Goal: Task Accomplishment & Management: Complete application form

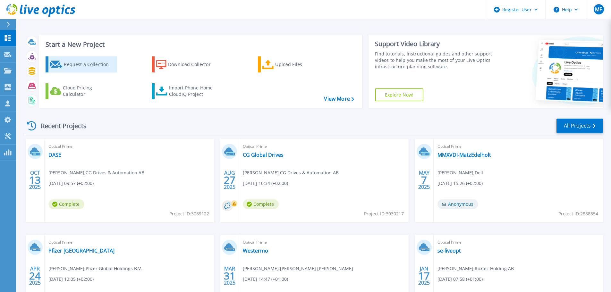
click at [82, 66] on div "Request a Collection" at bounding box center [89, 64] width 51 height 13
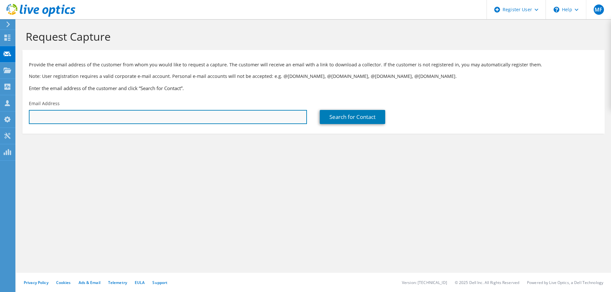
click at [89, 118] on input "text" at bounding box center [168, 117] width 278 height 14
paste input "Name Attendance Response [PERSON_NAME] Optional Attendee Accepted"
drag, startPoint x: 229, startPoint y: 114, endPoint x: 13, endPoint y: 117, distance: 216.2
click at [13, 117] on div "MF Dell User [PERSON_NAME] [PERSON_NAME][EMAIL_ADDRESS][PERSON_NAME][DOMAIN_NAM…" at bounding box center [305, 146] width 611 height 292
type input "N"
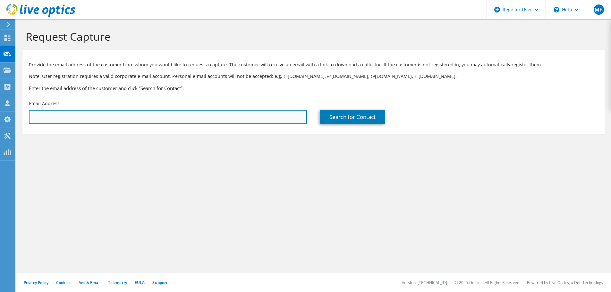
click at [71, 118] on input "text" at bounding box center [168, 117] width 278 height 14
paste input "[EMAIL_ADDRESS][DOMAIN_NAME]"
type input "[EMAIL_ADDRESS][DOMAIN_NAME]"
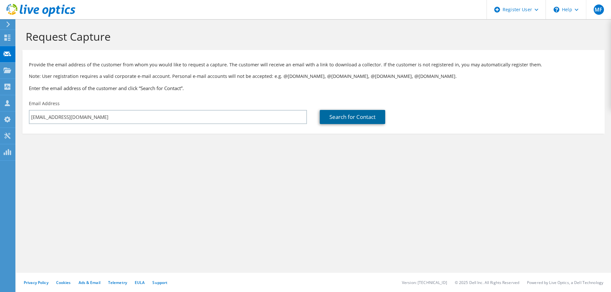
click at [346, 119] on link "Search for Contact" at bounding box center [352, 117] width 65 height 14
type input "[GEOGRAPHIC_DATA]"
type input "Hasn"
type input "Askandarani"
type input "[GEOGRAPHIC_DATA]"
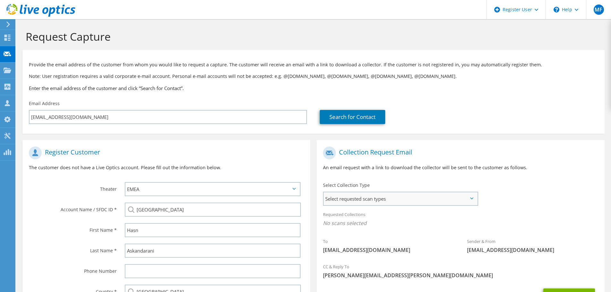
click at [434, 203] on span "Select requested scan types" at bounding box center [401, 198] width 154 height 13
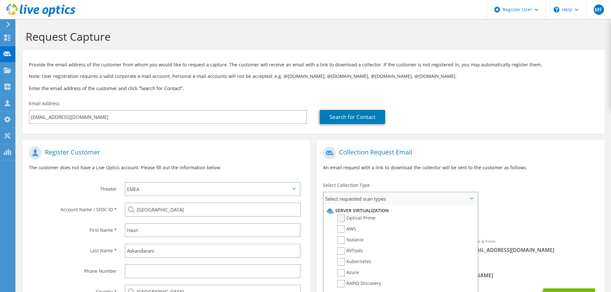
click at [343, 219] on label "Optical Prime" at bounding box center [356, 219] width 38 height 8
click at [0, 0] on input "Optical Prime" at bounding box center [0, 0] width 0 height 0
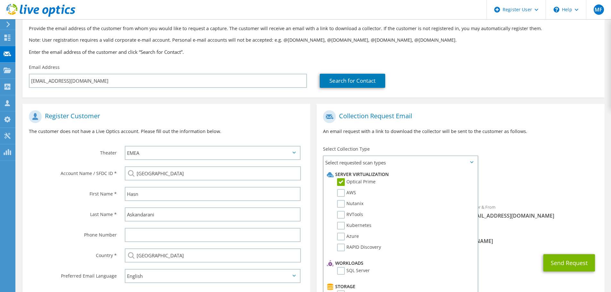
scroll to position [64, 0]
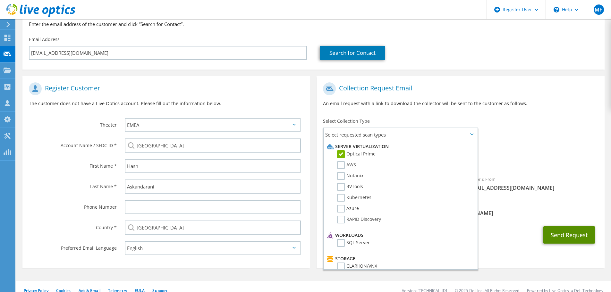
click at [575, 234] on button "Send Request" at bounding box center [569, 234] width 52 height 17
